Goal: Contribute content: Add original content to the website for others to see

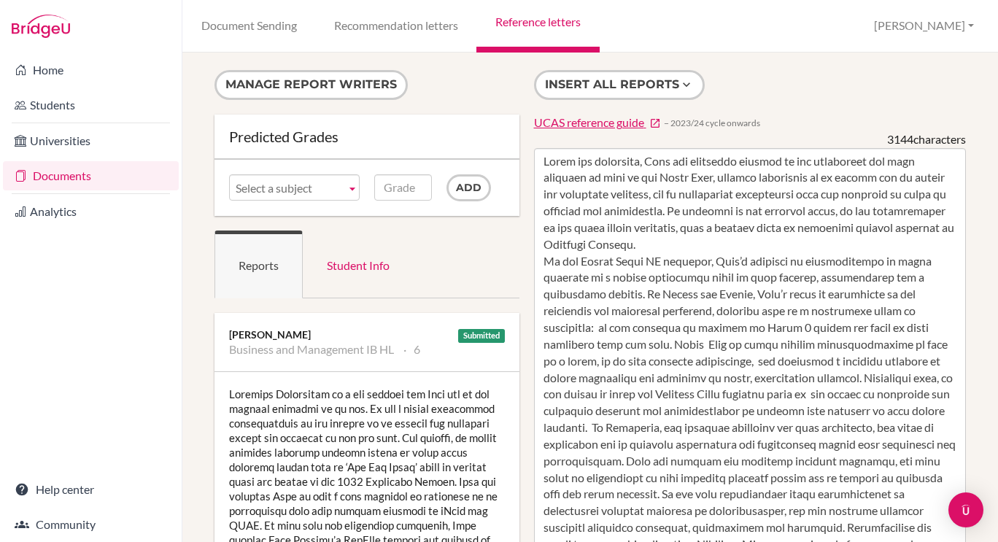
click at [542, 19] on link "Reference letters" at bounding box center [538, 26] width 123 height 53
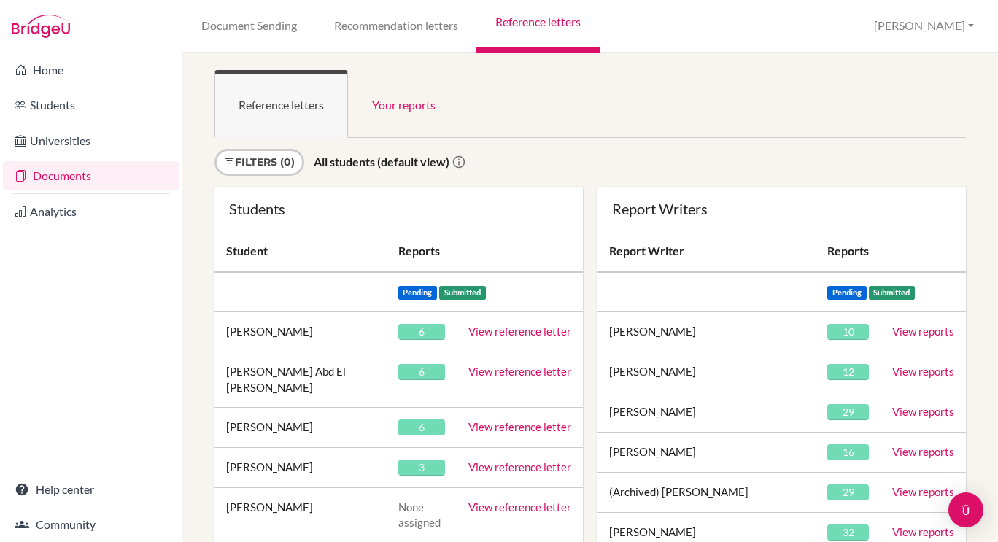
click at [535, 420] on link "View reference letter" at bounding box center [520, 426] width 103 height 13
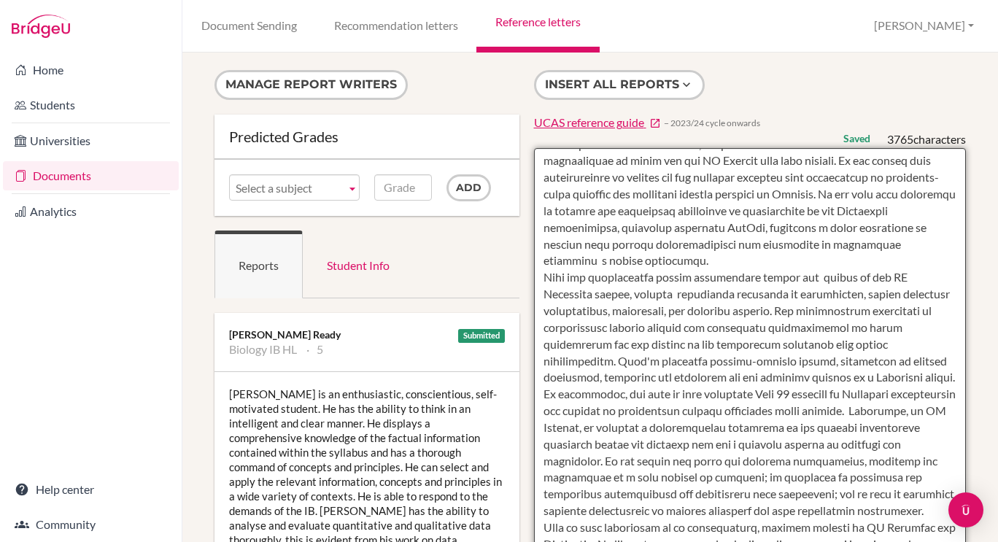
scroll to position [56, 0]
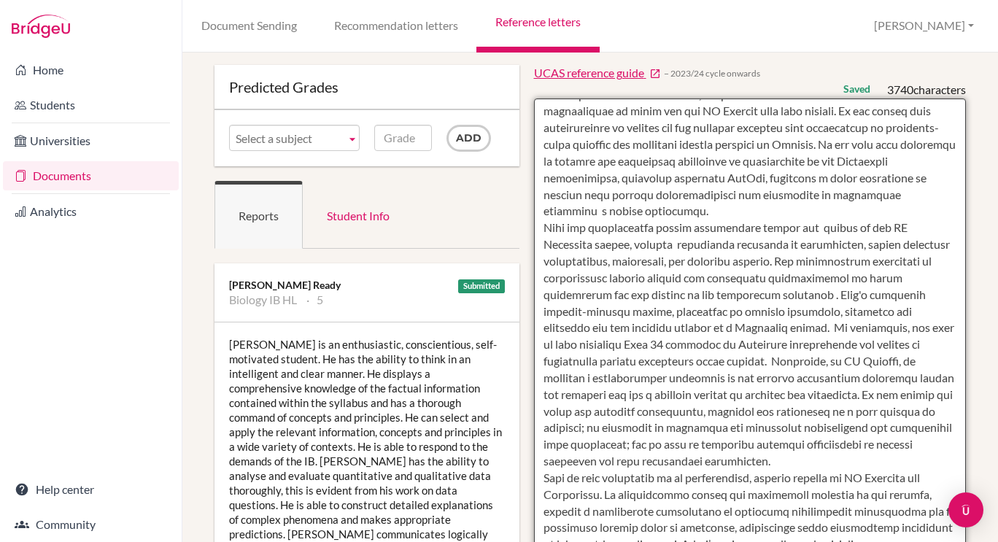
scroll to position [53, 0]
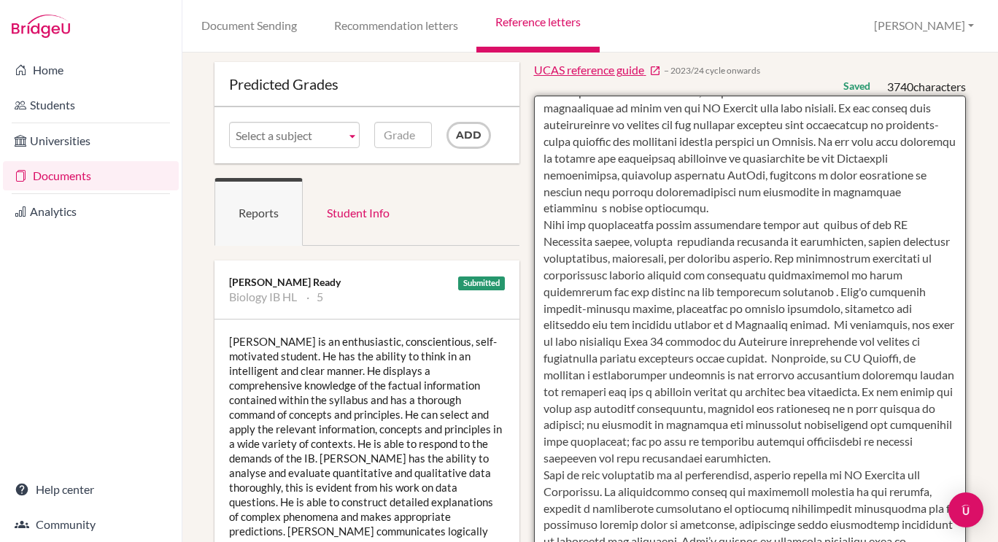
click at [889, 312] on textarea at bounding box center [750, 518] width 433 height 844
click at [867, 395] on textarea at bounding box center [750, 518] width 433 height 844
click at [759, 326] on textarea at bounding box center [750, 518] width 433 height 844
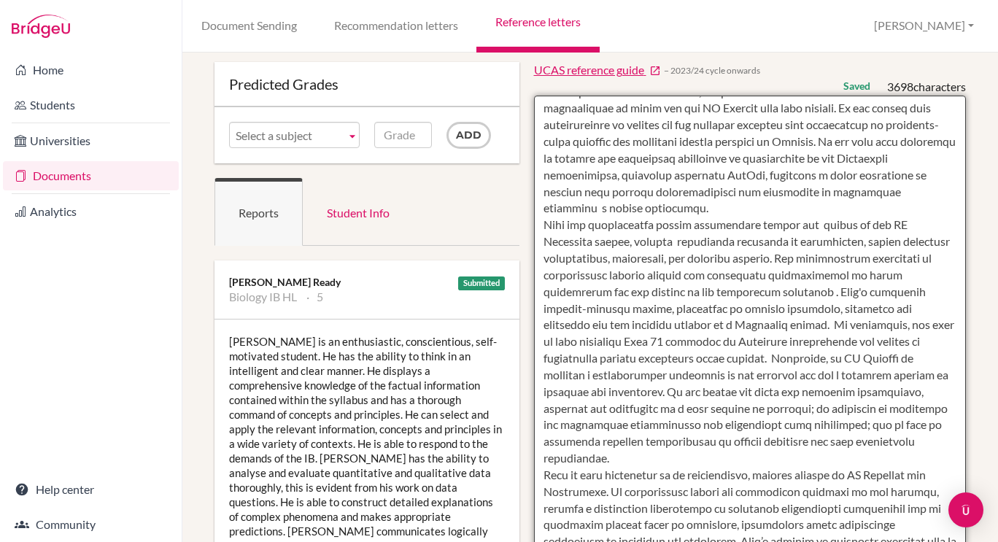
click at [822, 326] on textarea at bounding box center [750, 518] width 433 height 844
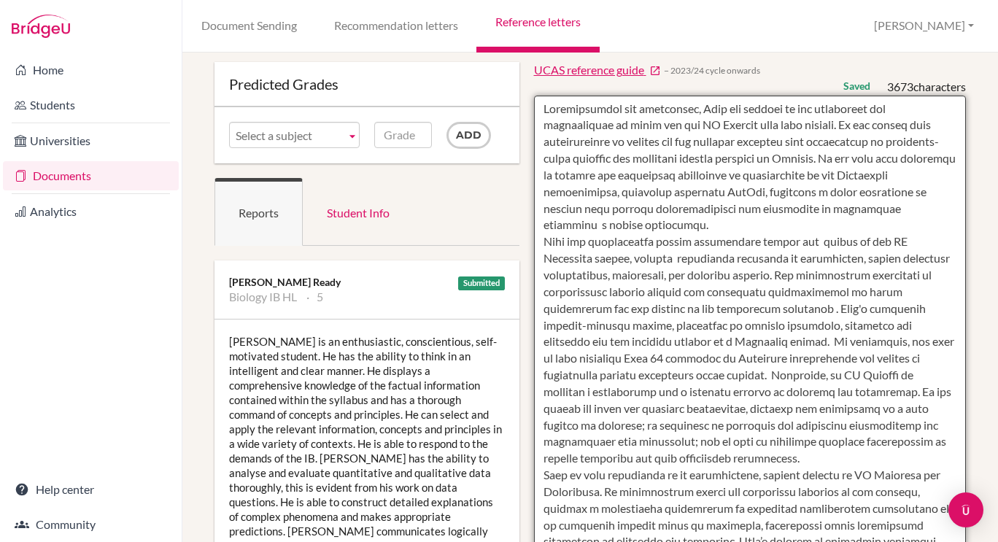
scroll to position [50, 0]
click at [772, 343] on textarea at bounding box center [750, 518] width 433 height 844
click at [787, 361] on textarea at bounding box center [750, 518] width 433 height 844
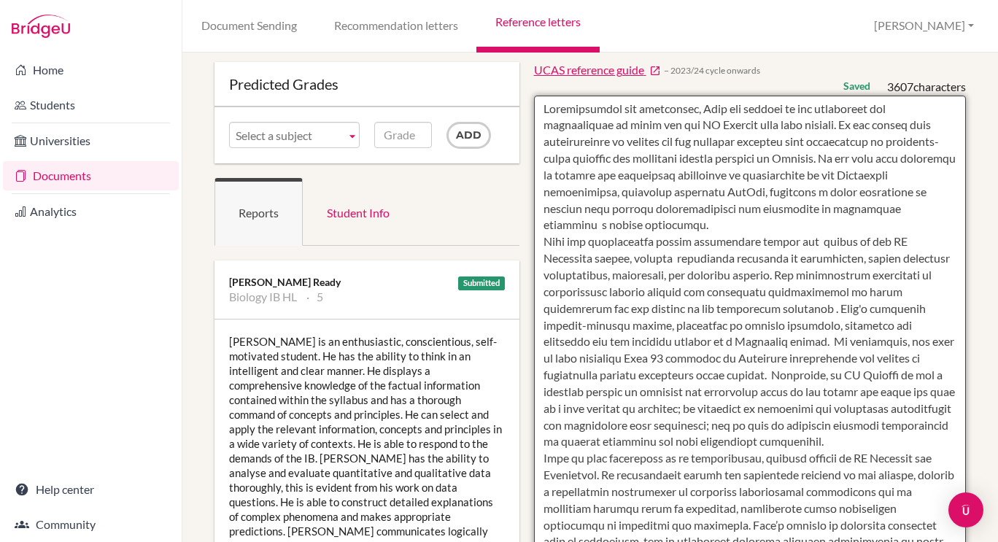
scroll to position [34, 0]
click at [683, 377] on textarea at bounding box center [750, 518] width 433 height 844
click at [767, 393] on textarea at bounding box center [750, 518] width 433 height 844
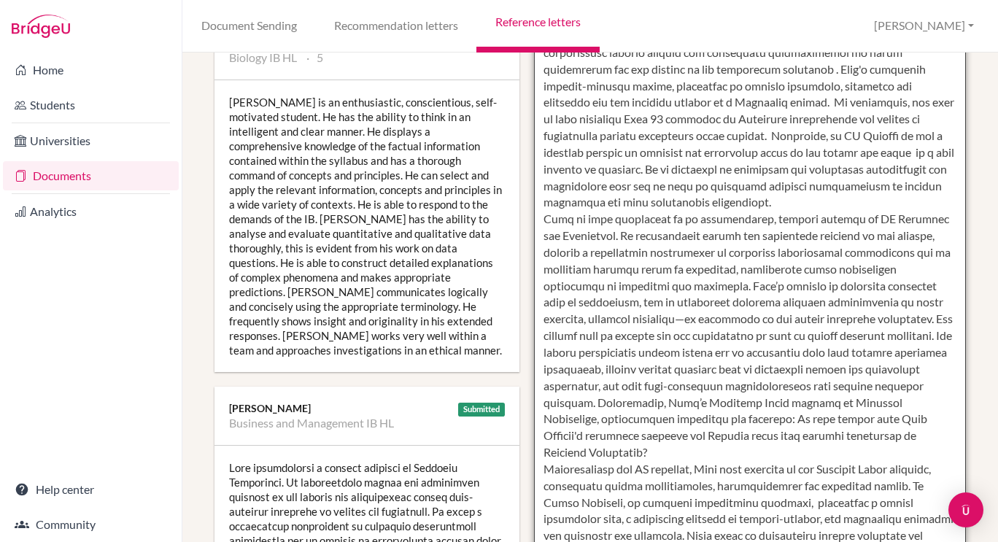
scroll to position [293, 0]
click at [632, 320] on textarea at bounding box center [750, 277] width 433 height 844
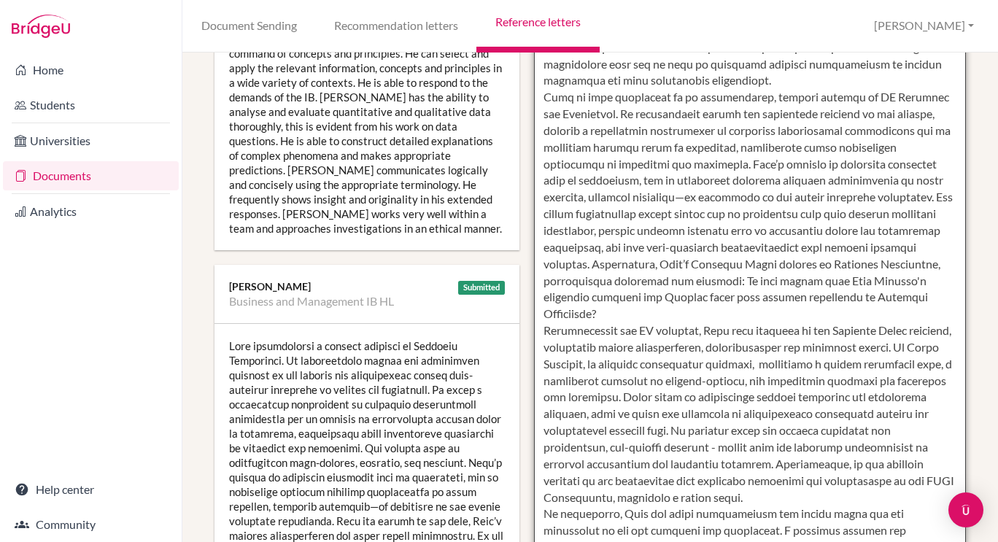
scroll to position [422, 0]
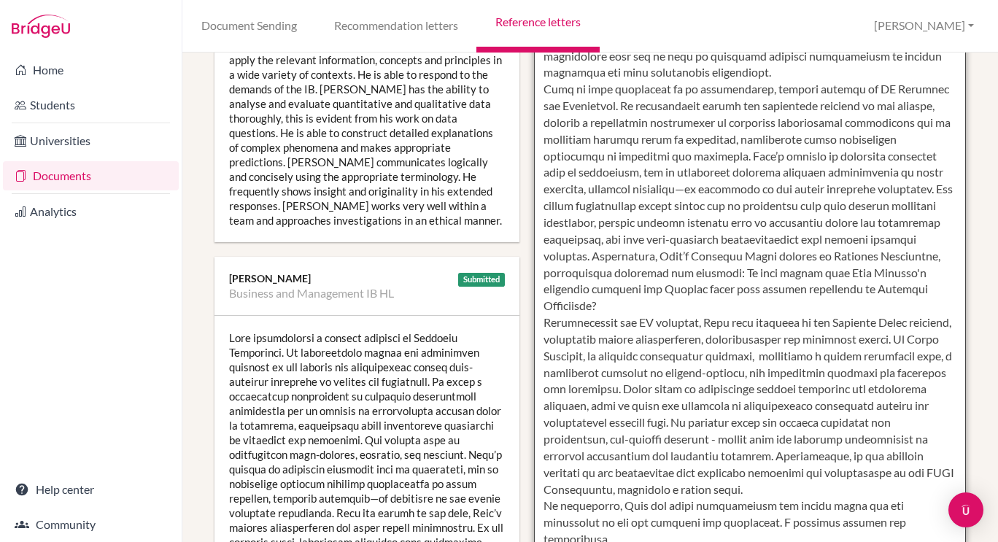
click at [856, 408] on textarea at bounding box center [750, 148] width 433 height 844
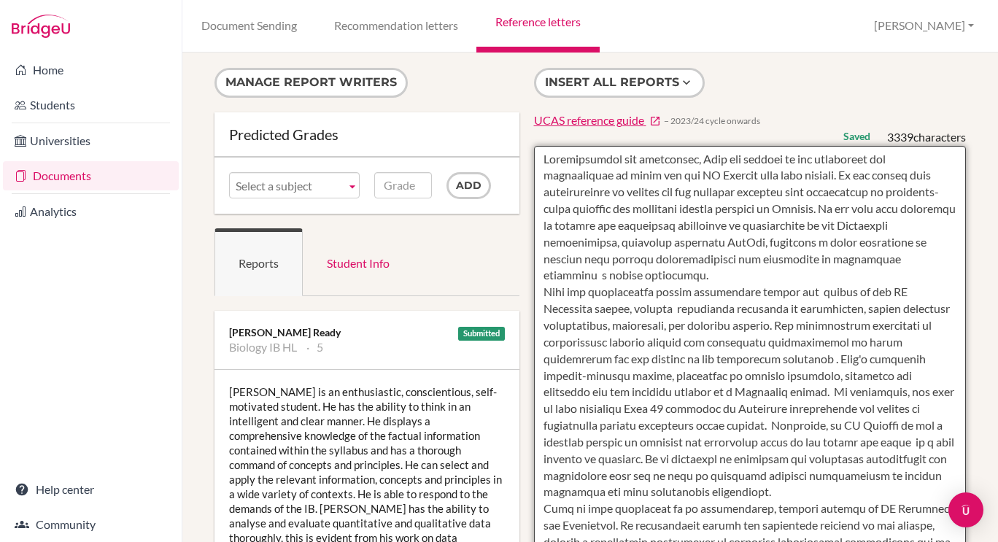
scroll to position [9, 0]
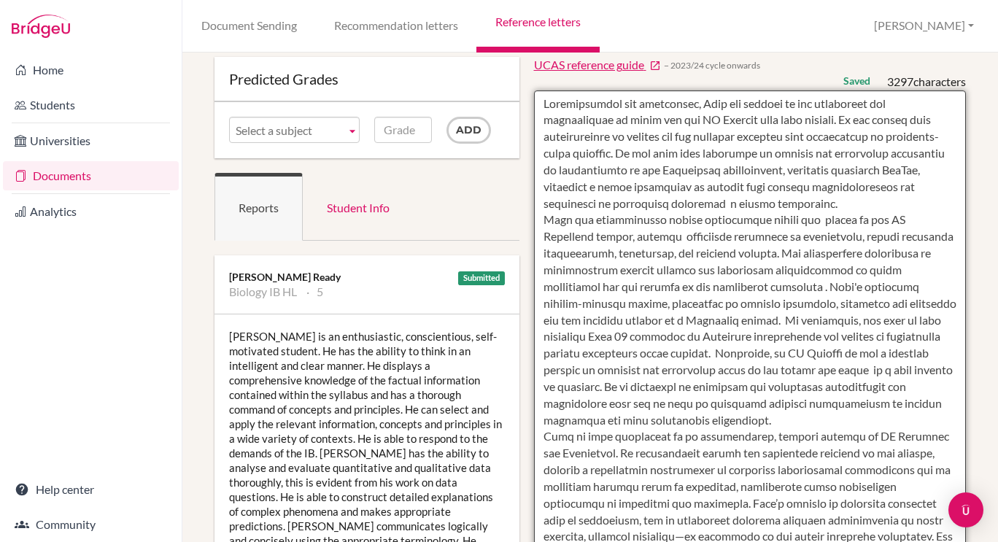
scroll to position [61, 0]
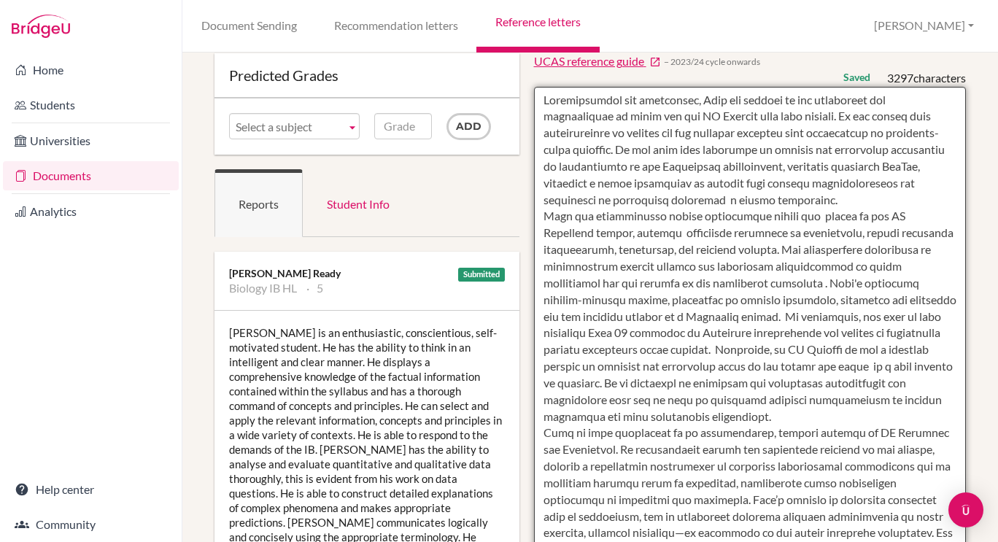
click at [728, 285] on textarea at bounding box center [750, 509] width 433 height 844
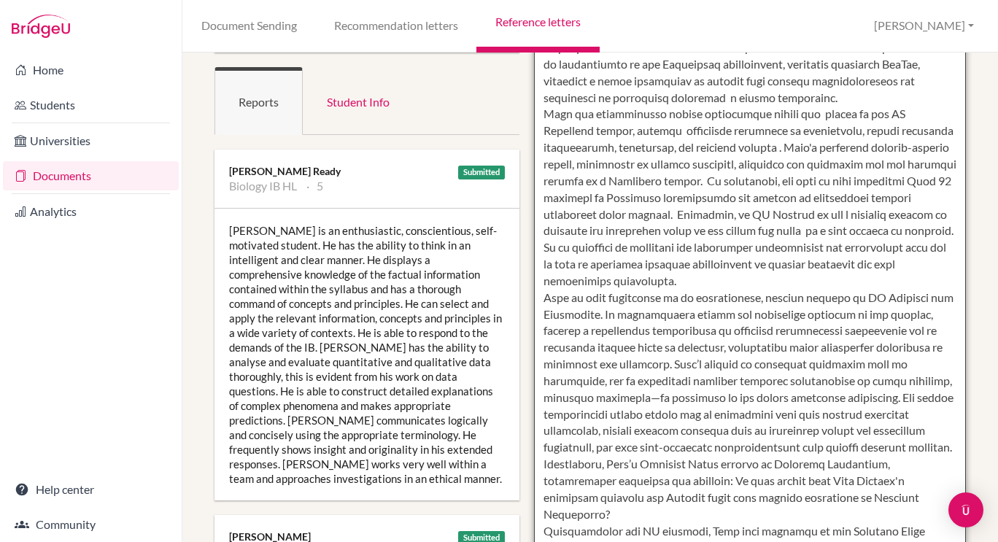
scroll to position [169, 0]
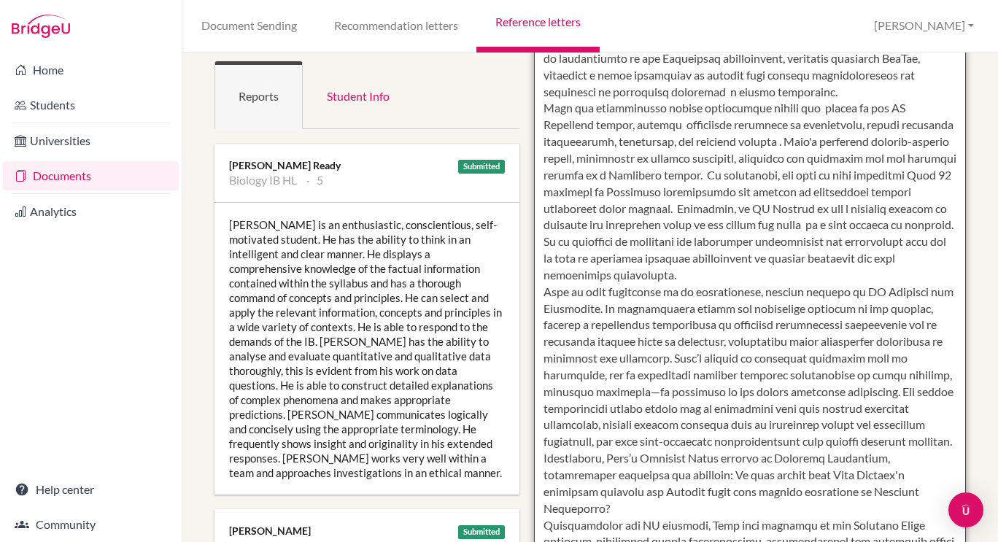
click at [798, 292] on textarea at bounding box center [750, 401] width 433 height 844
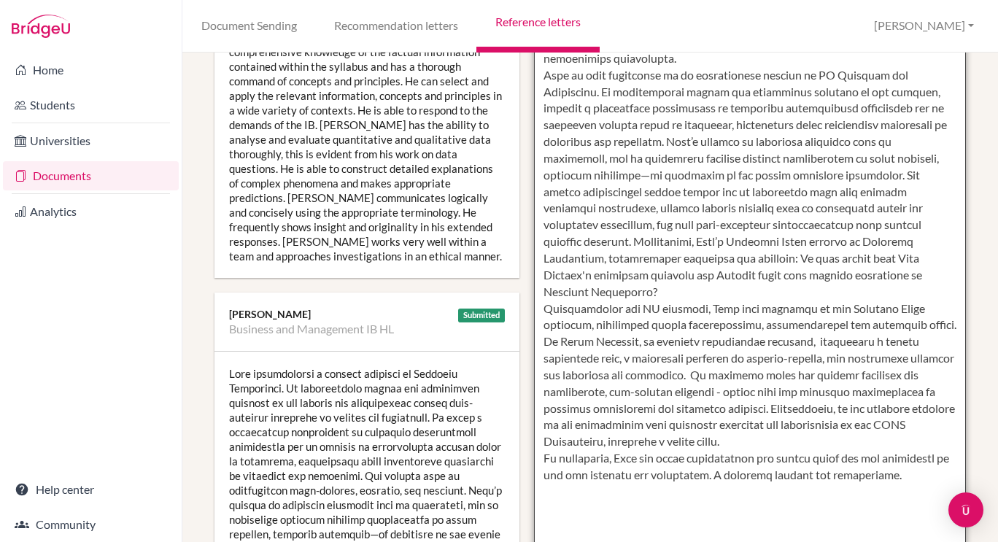
scroll to position [385, 0]
type textarea "Conscientious and personable, Adam has adapted to the challenges and expectatio…"
click at [666, 511] on textarea at bounding box center [750, 185] width 433 height 844
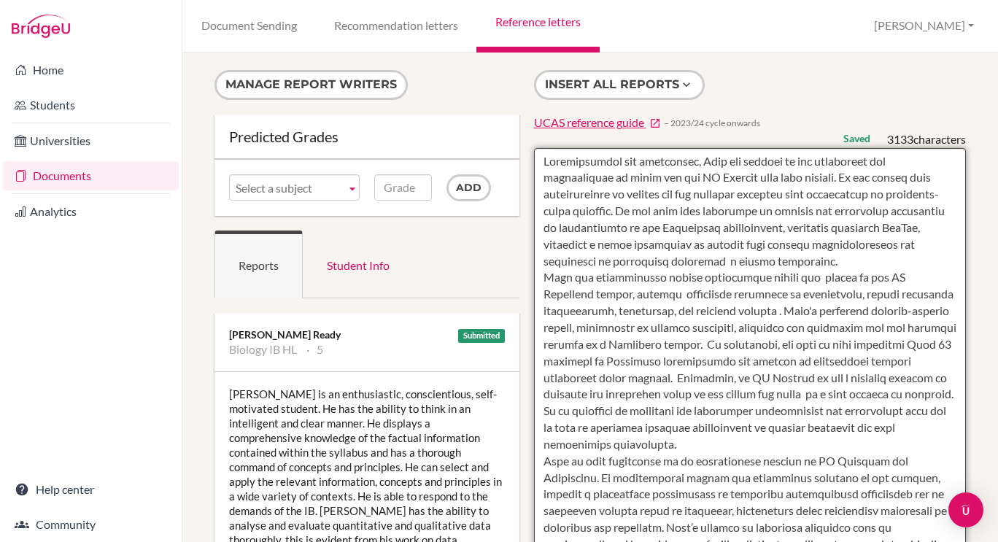
scroll to position [0, 0]
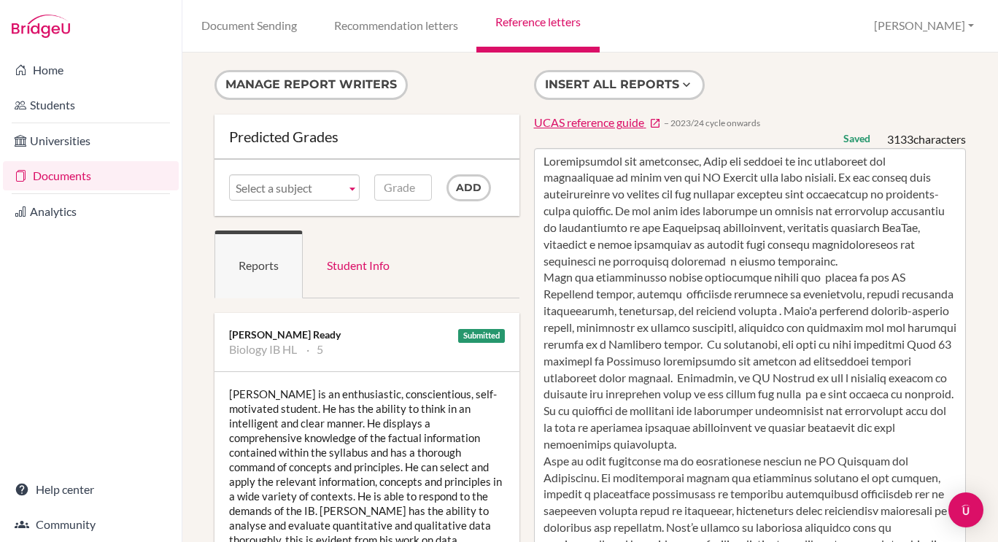
click at [539, 17] on link "Reference letters" at bounding box center [538, 26] width 123 height 53
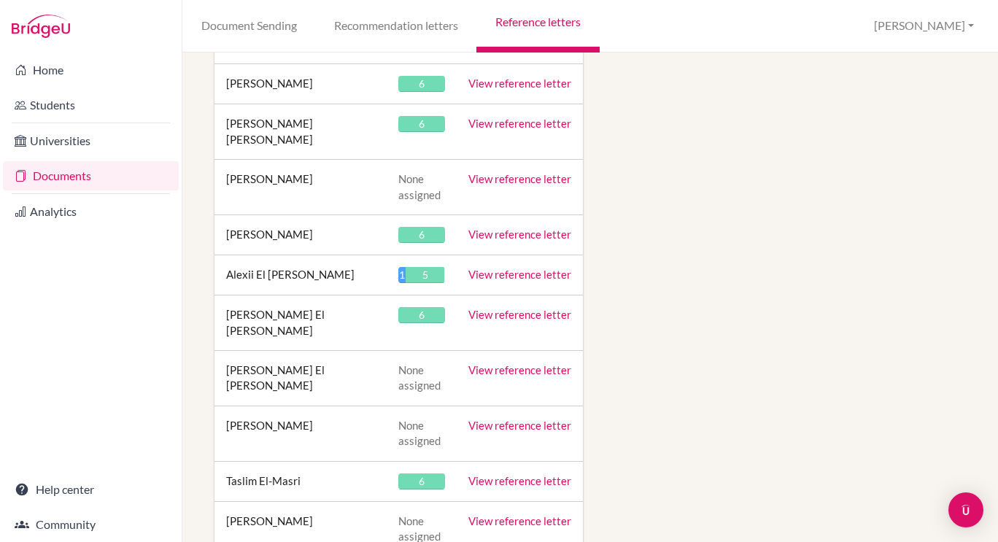
scroll to position [9996, 0]
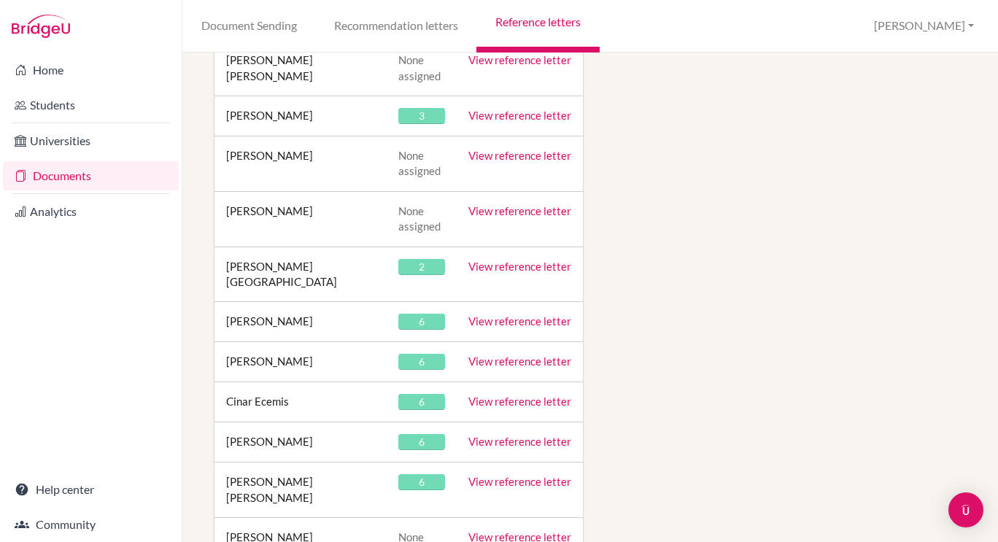
click at [517, 395] on link "View reference letter" at bounding box center [520, 401] width 103 height 13
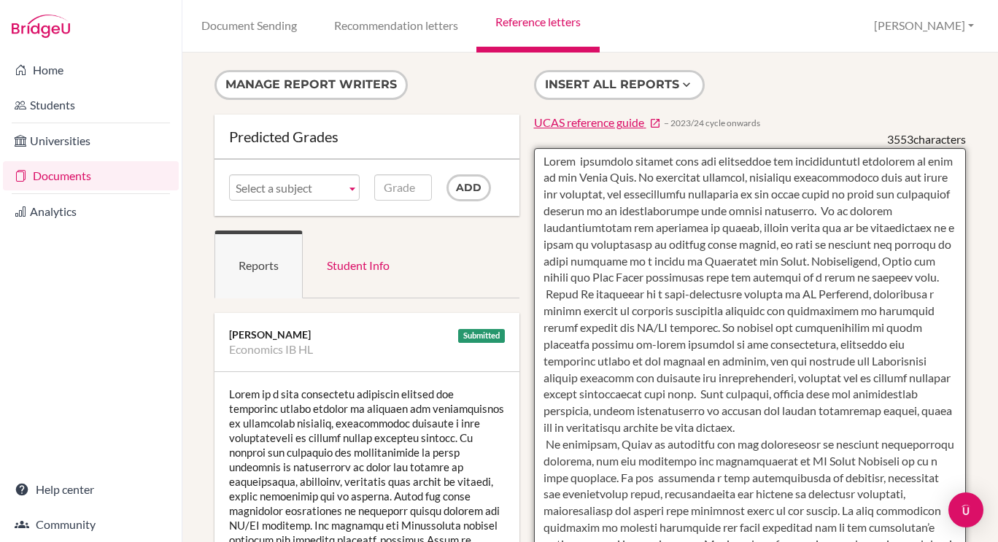
drag, startPoint x: 629, startPoint y: 177, endPoint x: 851, endPoint y: 212, distance: 224.5
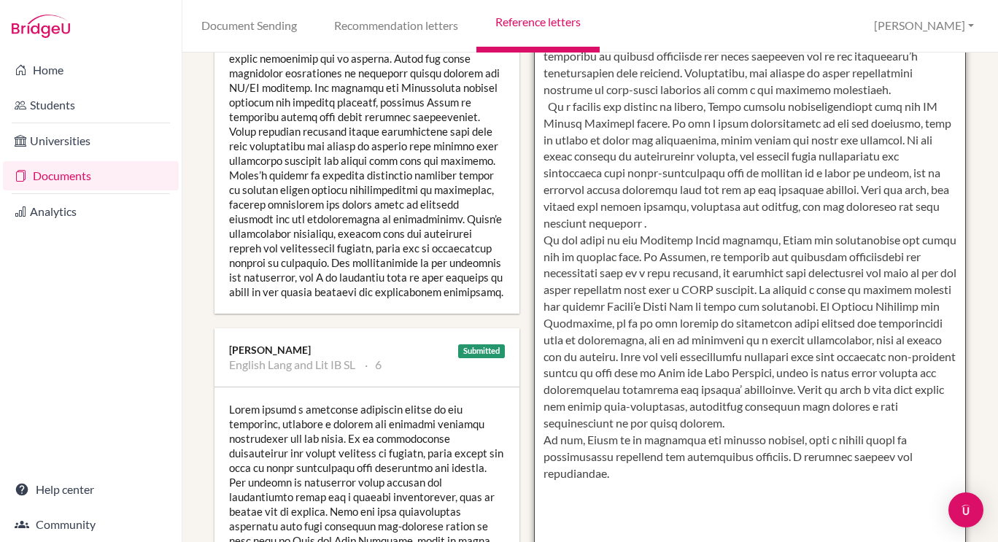
scroll to position [439, 0]
click at [601, 358] on textarea at bounding box center [750, 132] width 433 height 844
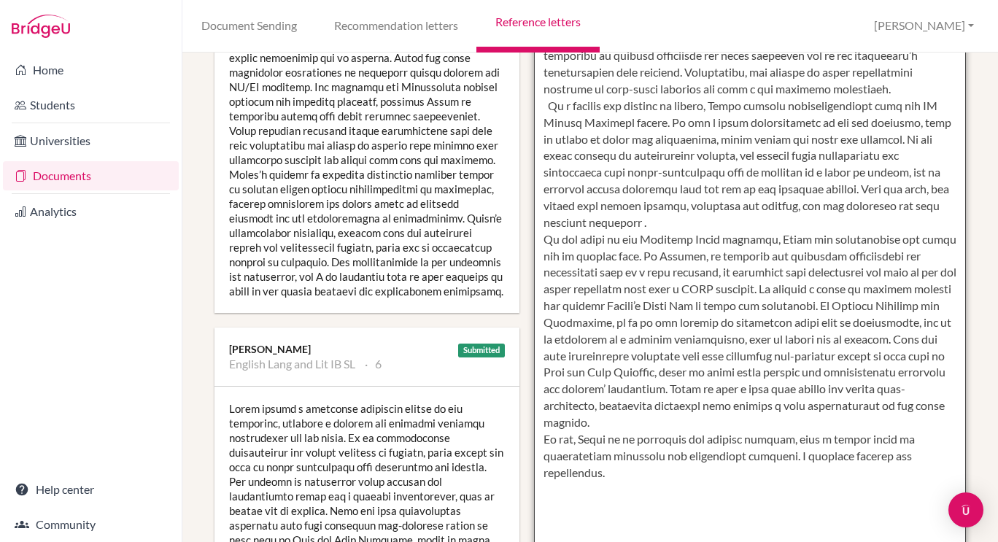
click at [778, 409] on textarea at bounding box center [750, 132] width 433 height 844
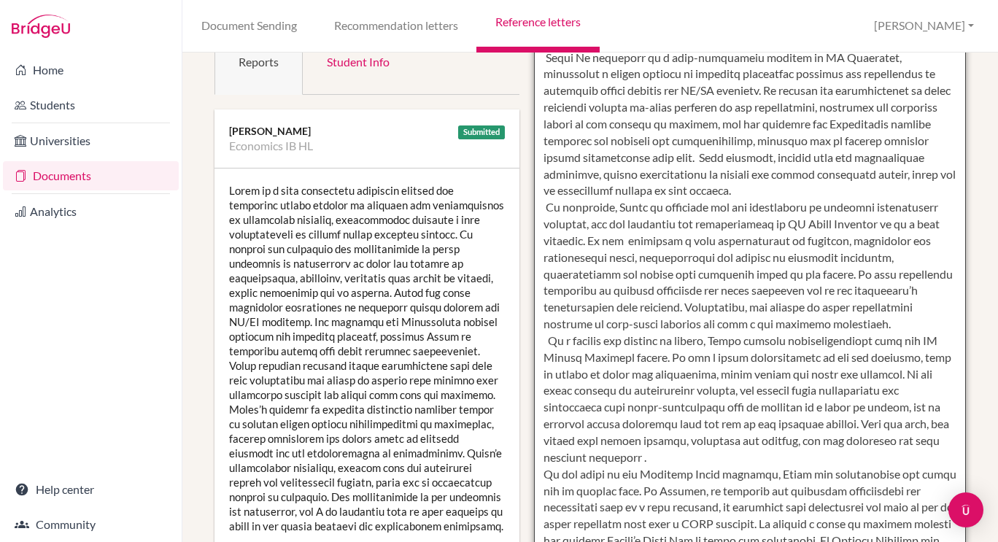
scroll to position [0, 0]
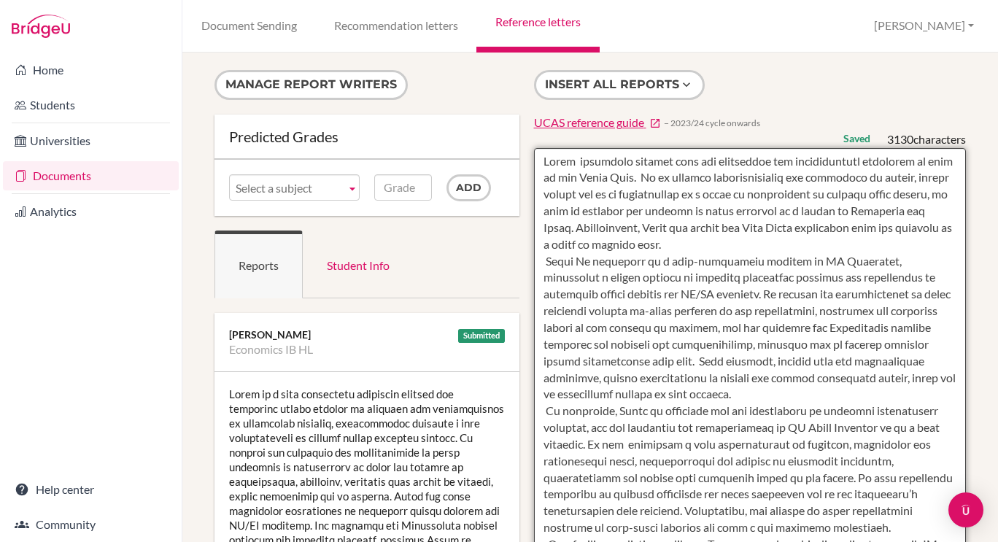
type textarea "Cinar seemingly thrives upon the challenges and opportunities presented by life…"
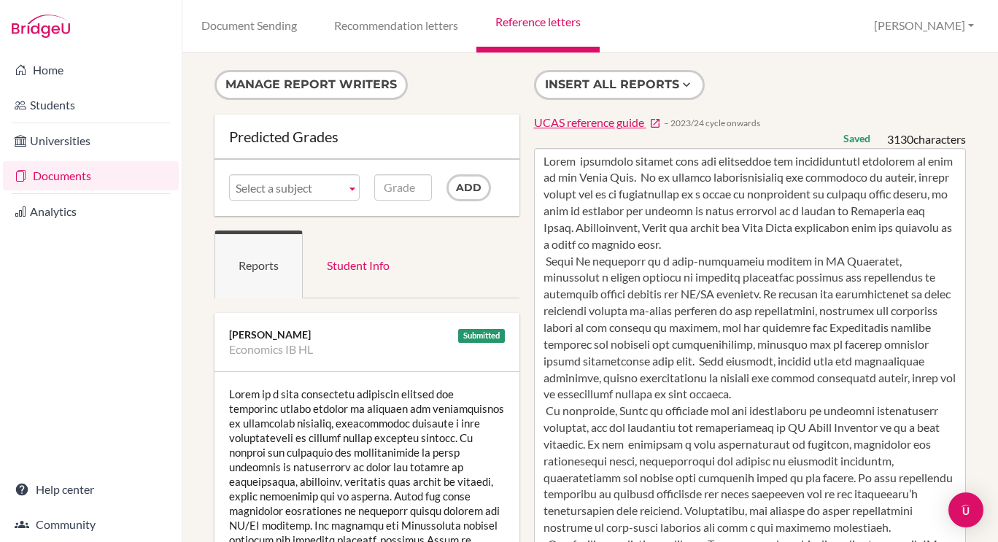
click at [546, 21] on link "Reference letters" at bounding box center [538, 26] width 123 height 53
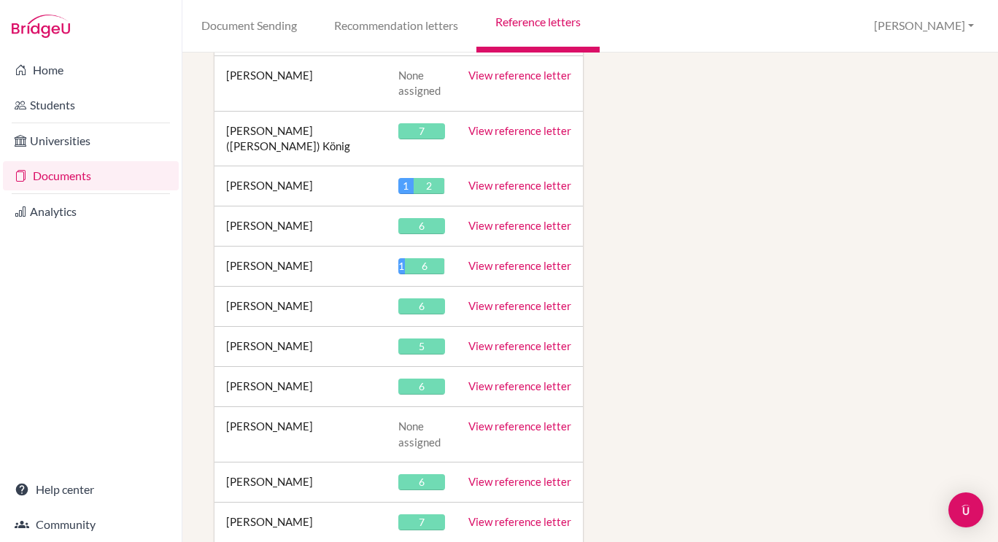
scroll to position [17544, 0]
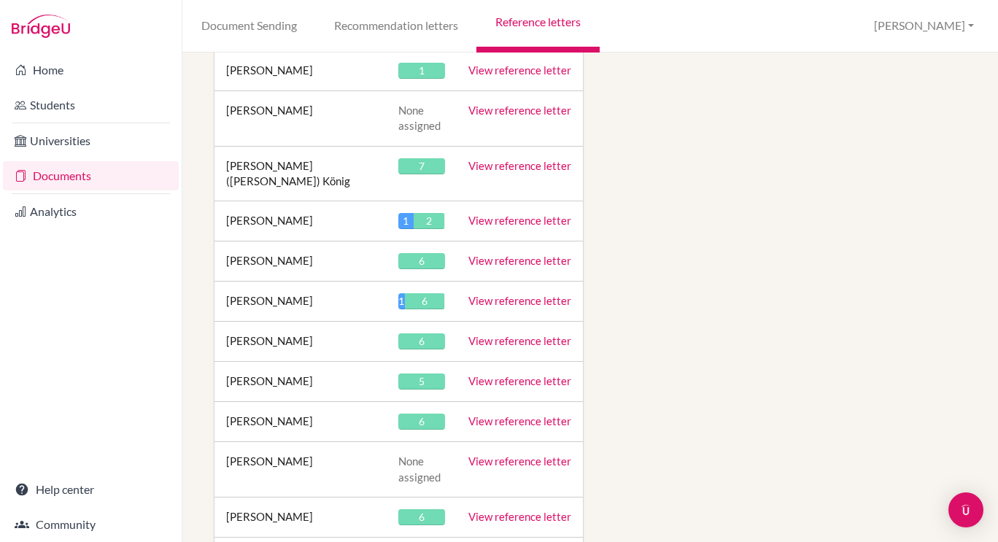
click at [518, 510] on link "View reference letter" at bounding box center [520, 516] width 103 height 13
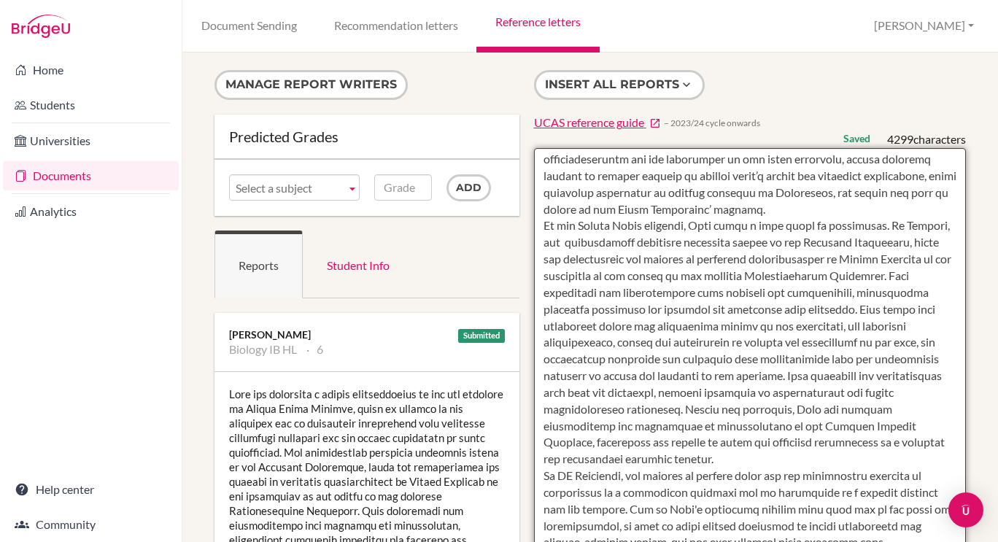
scroll to position [53, 0]
drag, startPoint x: 853, startPoint y: 304, endPoint x: 815, endPoint y: 378, distance: 83.6
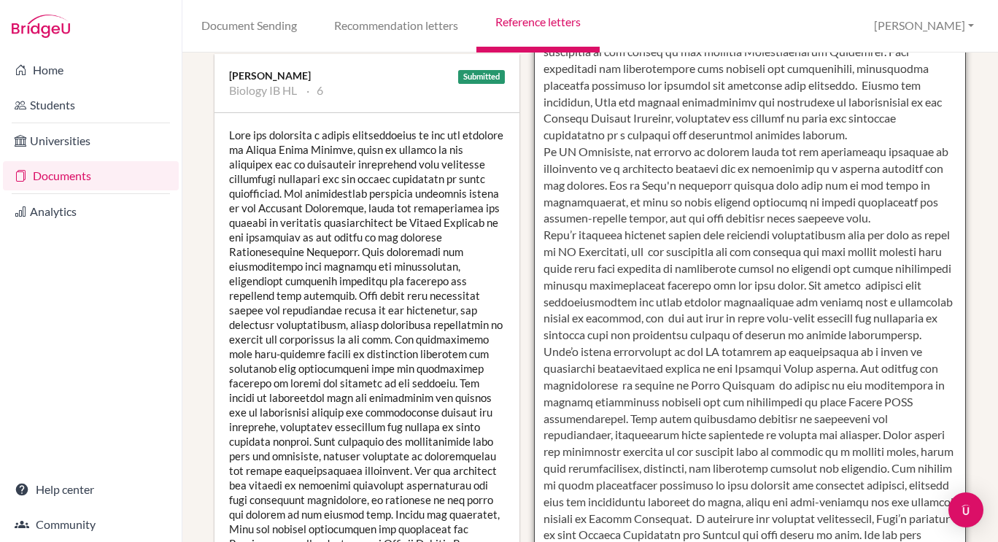
scroll to position [260, 0]
click at [658, 202] on textarea at bounding box center [750, 310] width 433 height 844
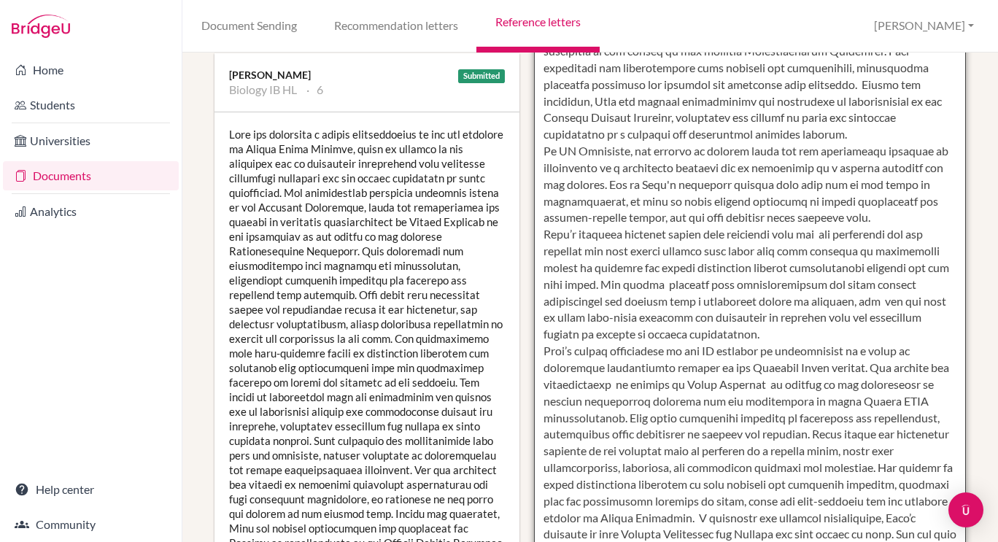
scroll to position [50, 0]
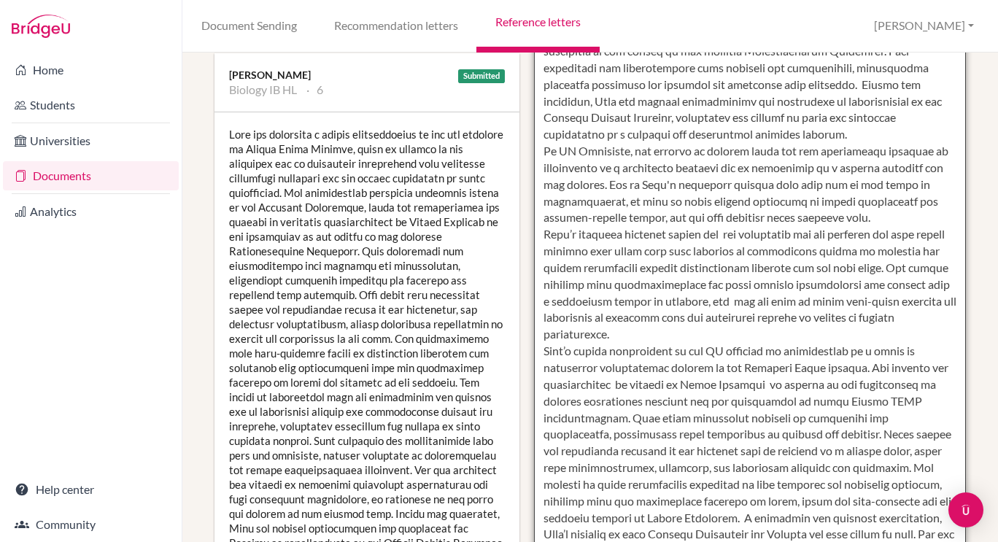
click at [865, 202] on textarea at bounding box center [750, 310] width 433 height 844
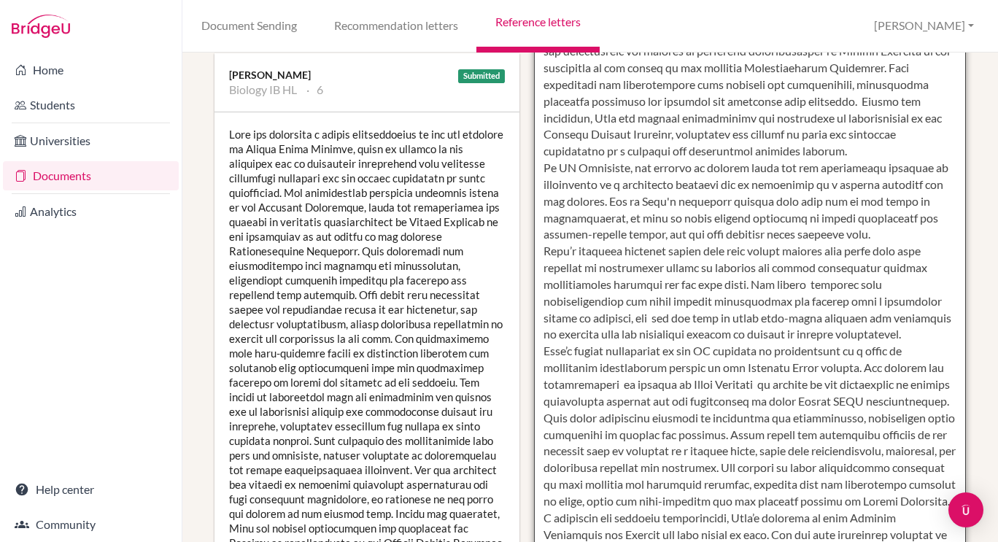
click at [809, 203] on textarea at bounding box center [750, 310] width 433 height 844
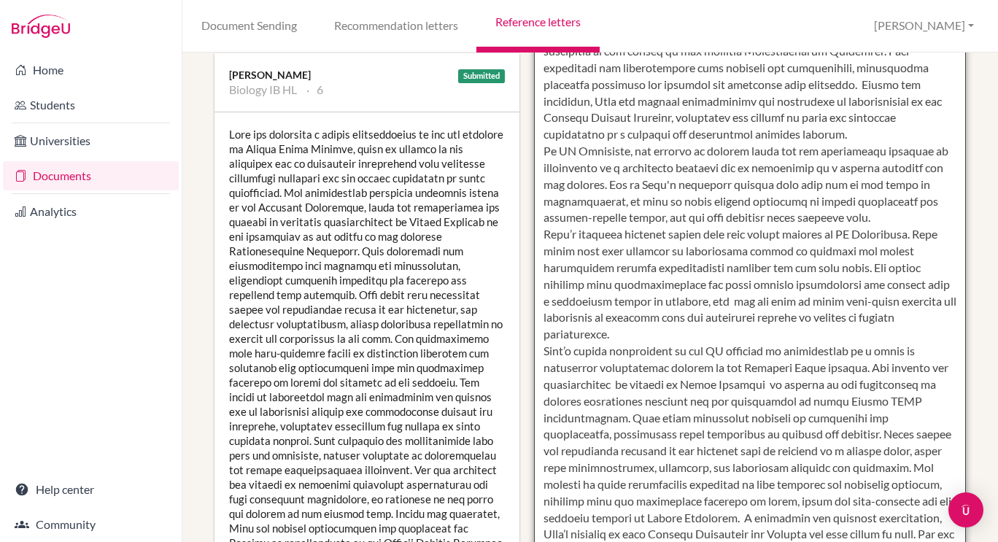
click at [860, 233] on textarea at bounding box center [750, 310] width 433 height 844
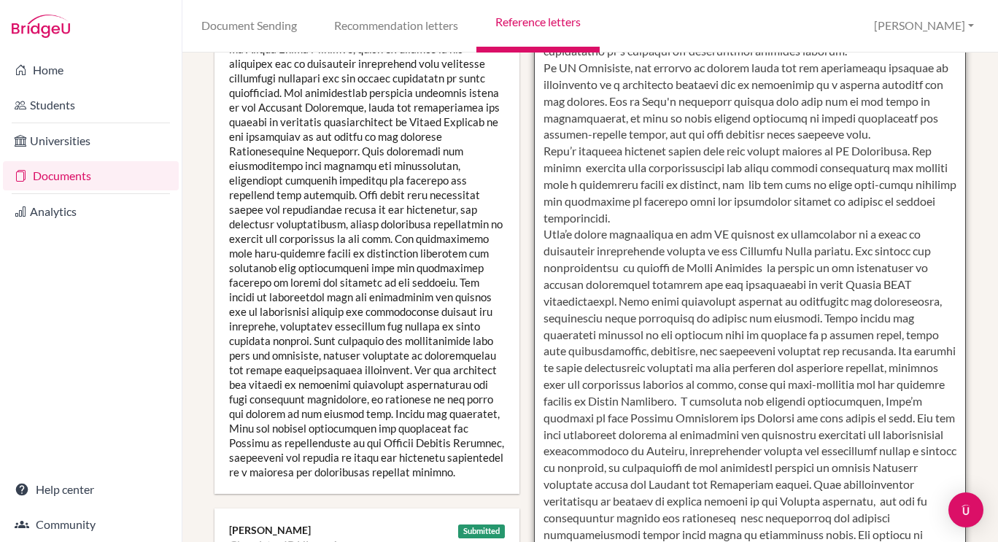
scroll to position [361, 0]
click at [780, 381] on textarea at bounding box center [750, 210] width 433 height 844
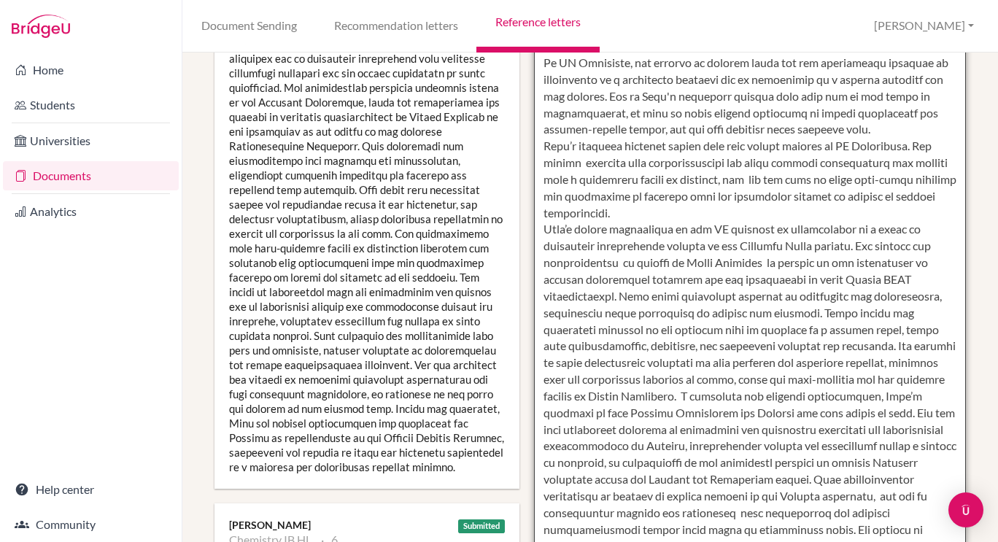
click at [757, 381] on textarea at bounding box center [750, 205] width 433 height 844
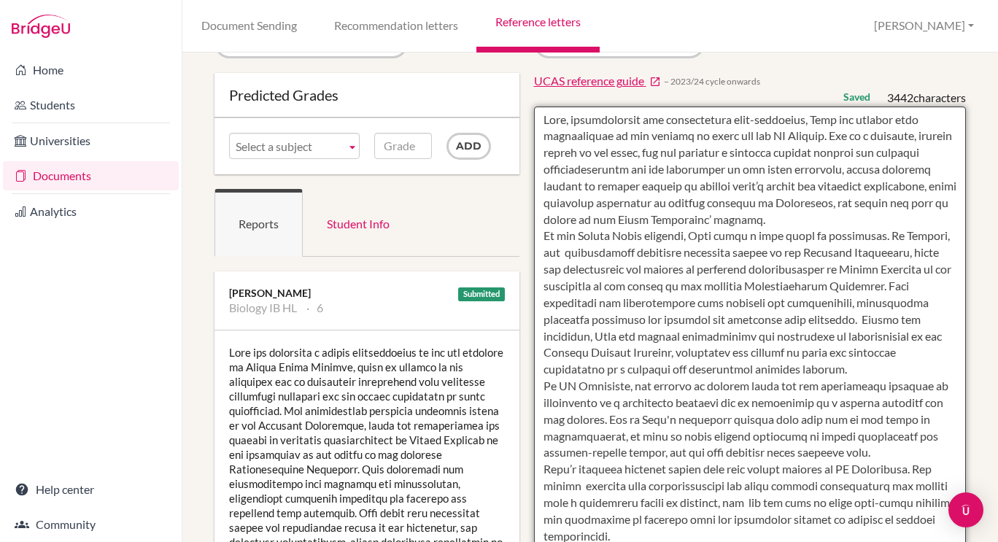
scroll to position [41, 0]
click at [644, 156] on textarea at bounding box center [750, 529] width 433 height 844
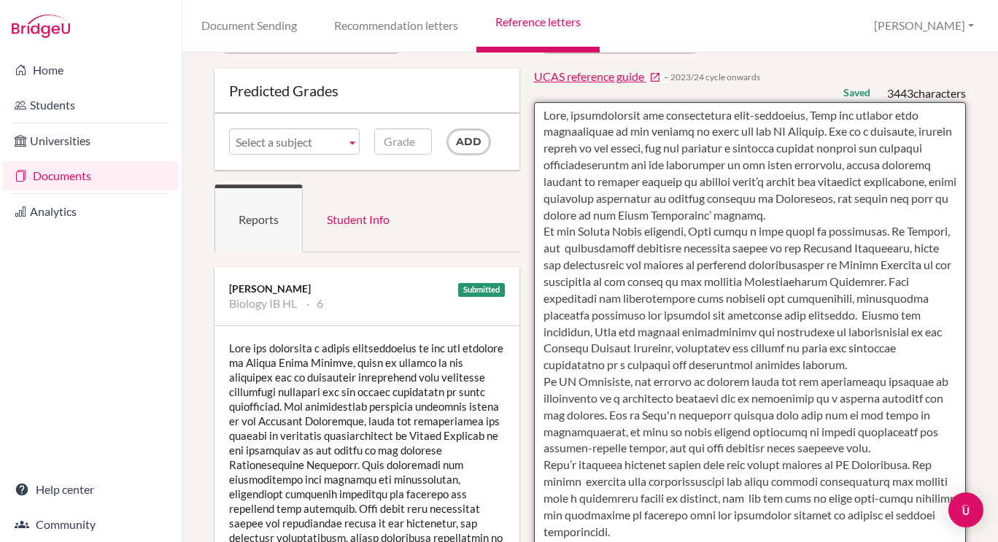
scroll to position [47, 0]
click at [746, 366] on textarea at bounding box center [750, 523] width 433 height 844
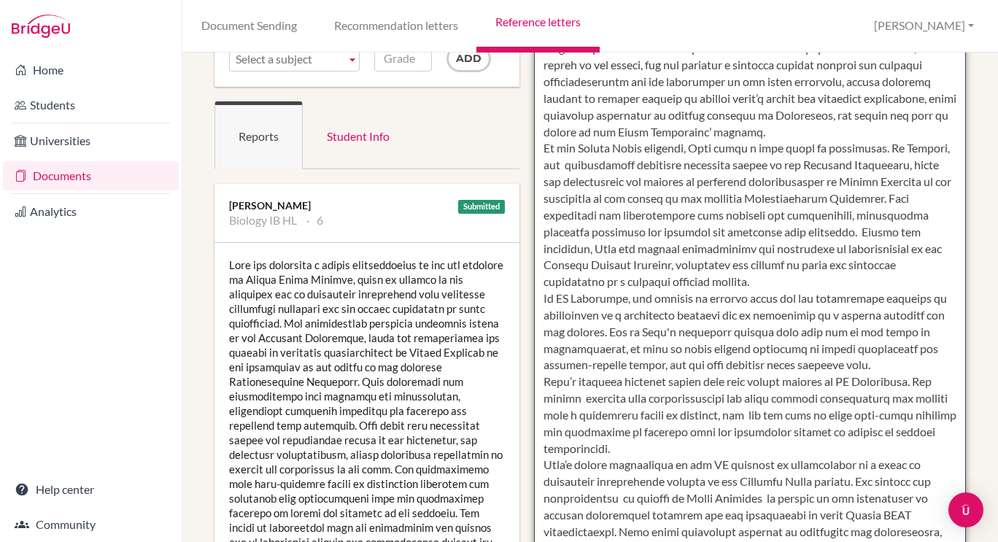
scroll to position [128, 0]
type textarea "Lore, ipsumdolorsit ame consectetura elit-seddoeius, Temp inc utlabor etdo magn…"
